Goal: Information Seeking & Learning: Find specific fact

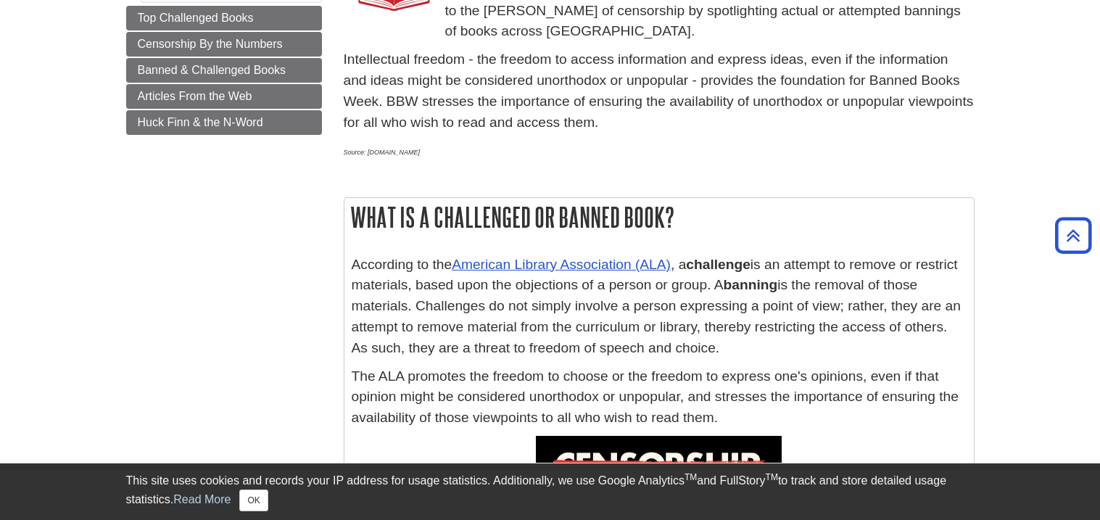
scroll to position [341, 0]
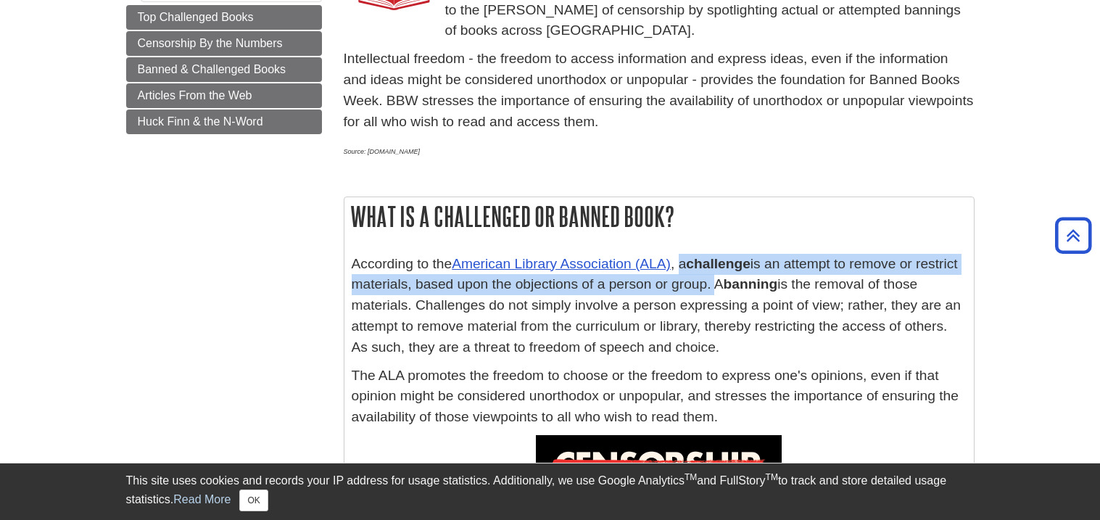
drag, startPoint x: 682, startPoint y: 265, endPoint x: 744, endPoint y: 286, distance: 65.1
click at [744, 286] on p "According to the American Library Association (ALA) , a challenge is an attempt…" at bounding box center [659, 306] width 615 height 104
copy p "a challenge is an attempt to remove or restrict materials, based upon the objec…"
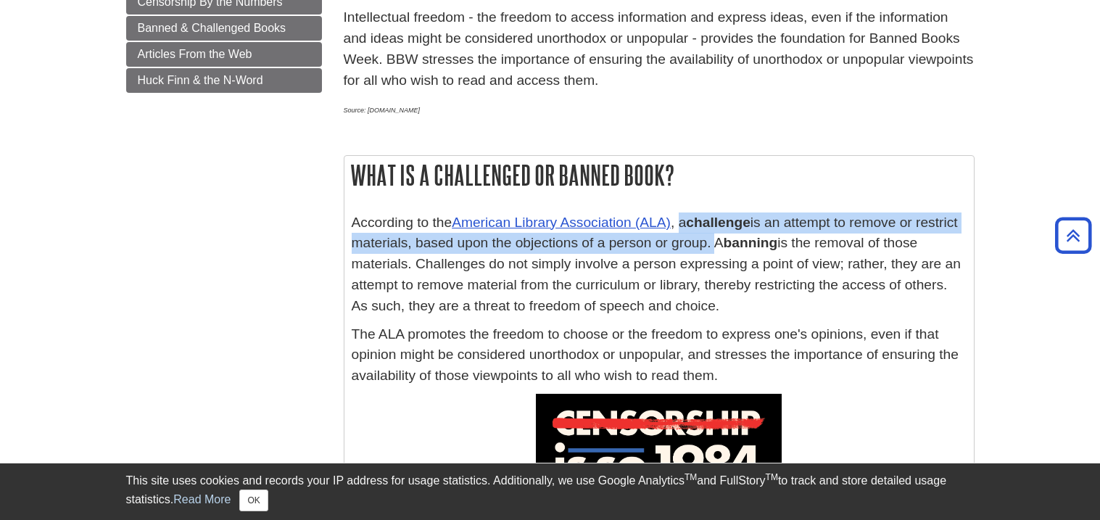
scroll to position [383, 0]
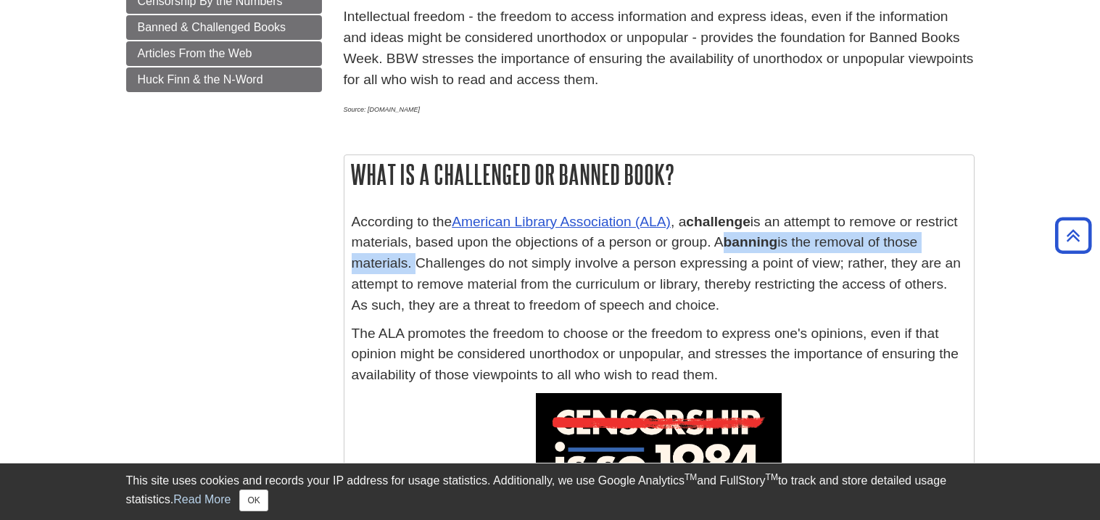
drag, startPoint x: 746, startPoint y: 245, endPoint x: 410, endPoint y: 263, distance: 336.2
click at [410, 263] on p "According to the American Library Association (ALA) , a challenge is an attempt…" at bounding box center [659, 264] width 615 height 104
copy p "A banning is the removal of those materials."
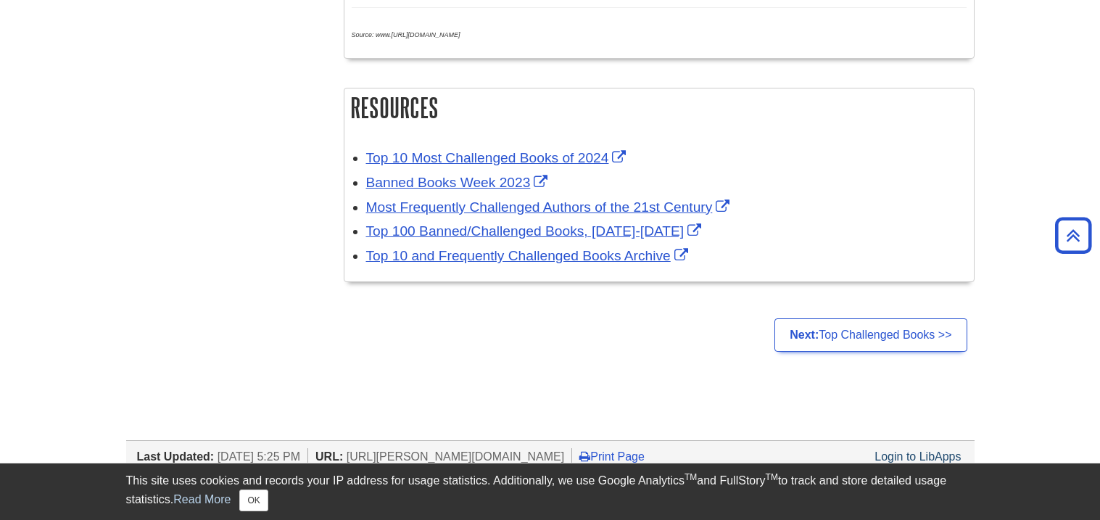
scroll to position [1185, 0]
